Goal: Information Seeking & Learning: Find specific fact

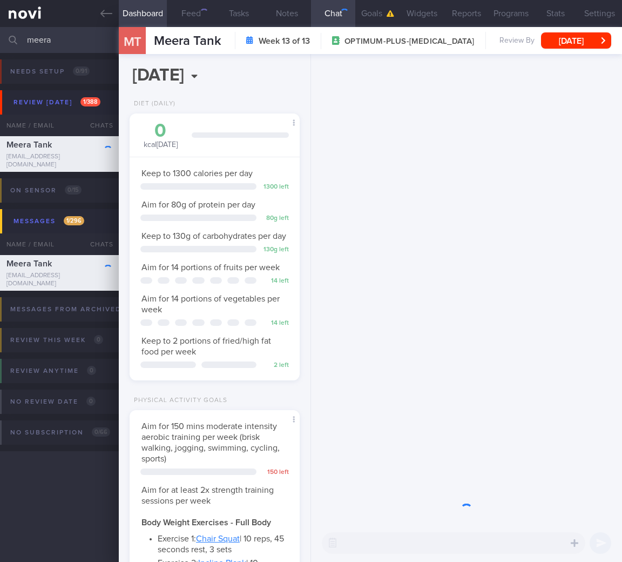
select select "7"
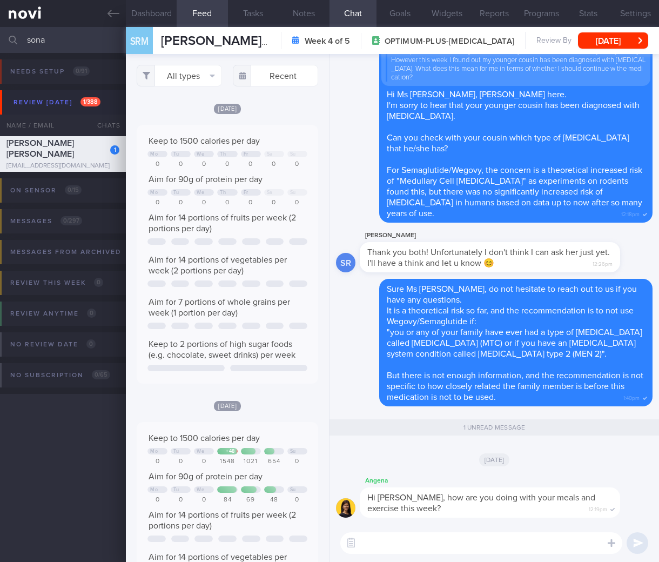
select select "7"
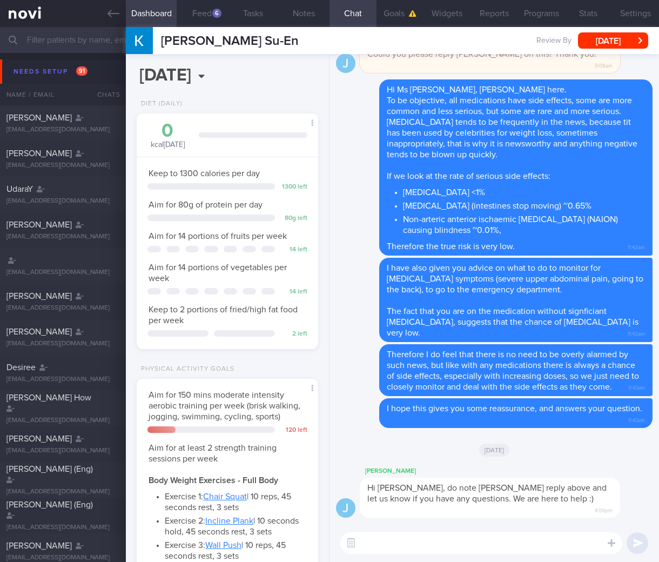
select select "7"
drag, startPoint x: 405, startPoint y: 192, endPoint x: 507, endPoint y: 197, distance: 102.2
click at [507, 197] on ul "acute pancreatitis <1% gastroparesis (intestines stop moving) ~0.65% Non-arteri…" at bounding box center [516, 209] width 258 height 51
click at [409, 204] on li "gastroparesis (intestines stop moving) ~0.65%" at bounding box center [524, 205] width 242 height 14
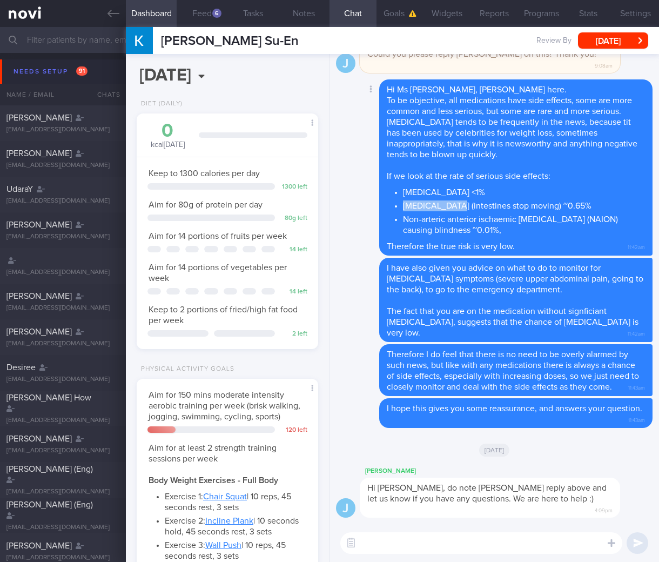
click at [409, 204] on li "gastroparesis (intestines stop moving) ~0.65%" at bounding box center [524, 205] width 242 height 14
drag, startPoint x: 549, startPoint y: 207, endPoint x: 572, endPoint y: 206, distance: 22.2
click at [572, 206] on li "gastroparesis (intestines stop moving) ~0.65%" at bounding box center [524, 205] width 242 height 14
drag, startPoint x: 399, startPoint y: 219, endPoint x: 525, endPoint y: 232, distance: 127.1
click at [525, 232] on li "Non-arteric anterior ischaemic optic neuropathy (NAION) causing blindness ~0.01…" at bounding box center [524, 223] width 242 height 24
